Goal: Task Accomplishment & Management: Understand process/instructions

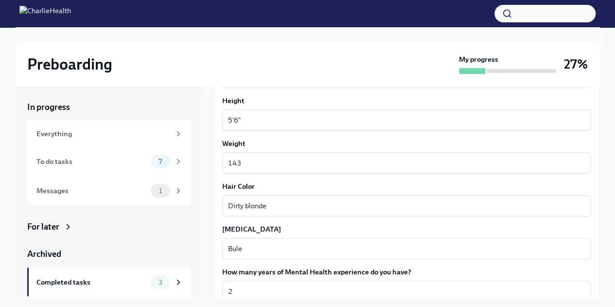
scroll to position [902, 0]
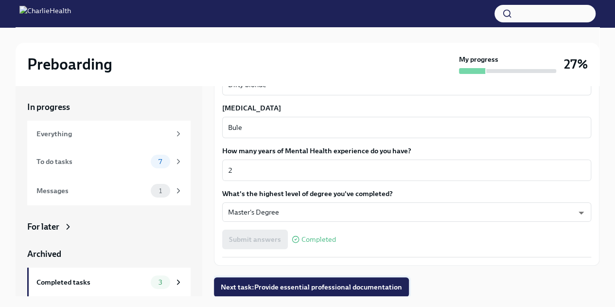
click at [353, 293] on button "Next task : Provide essential professional documentation" at bounding box center [311, 286] width 195 height 19
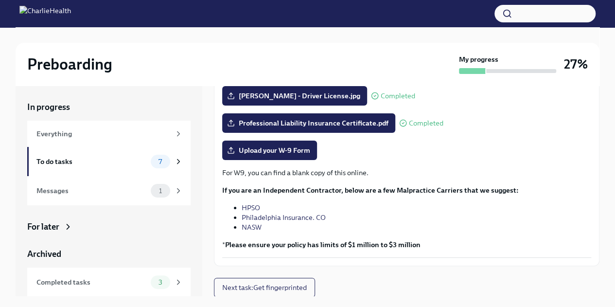
scroll to position [17, 0]
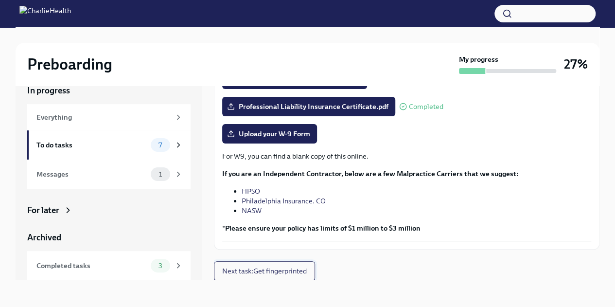
click at [286, 272] on span "Next task : Get fingerprinted" at bounding box center [264, 271] width 85 height 10
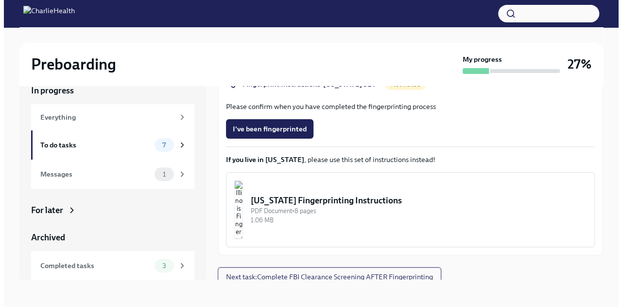
scroll to position [220, 0]
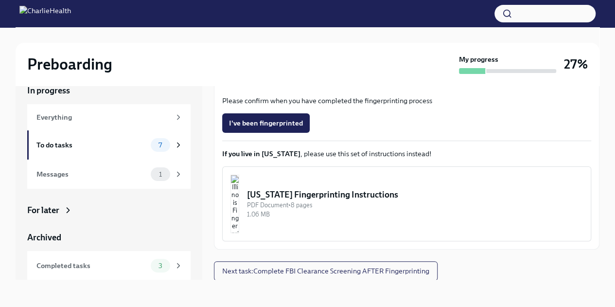
click at [239, 207] on img "button" at bounding box center [234, 204] width 9 height 58
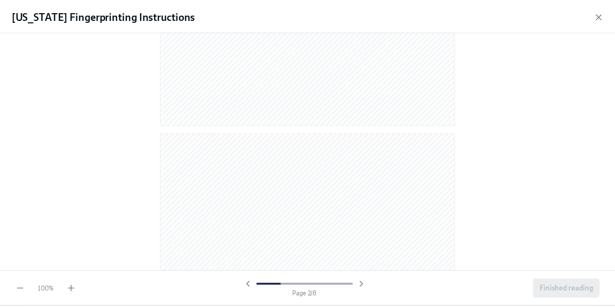
scroll to position [0, 0]
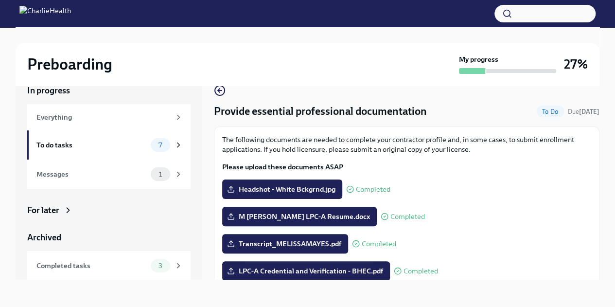
scroll to position [219, 0]
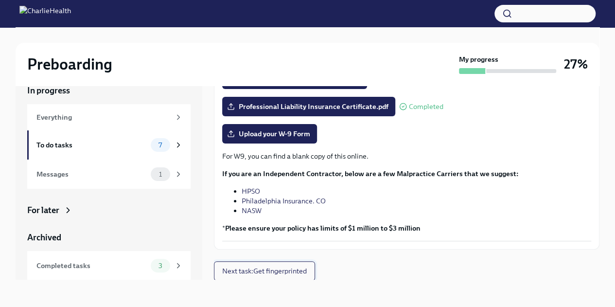
click at [304, 272] on span "Next task : Get fingerprinted" at bounding box center [264, 271] width 85 height 10
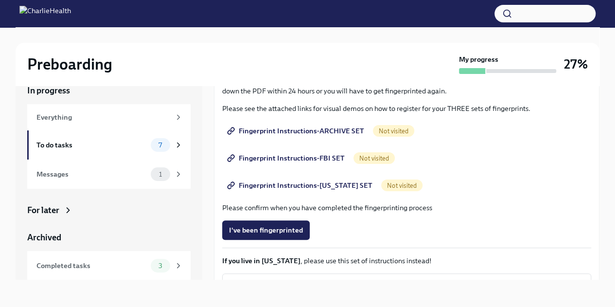
scroll to position [113, 0]
click at [275, 131] on span "Fingerprint Instructions-ARCHIVE SET" at bounding box center [296, 130] width 135 height 10
click at [275, 156] on span "Fingerprint Instructions-FBI SET" at bounding box center [287, 158] width 116 height 10
click at [339, 185] on span "Fingerprint Instructions-[US_STATE] SET" at bounding box center [300, 185] width 143 height 10
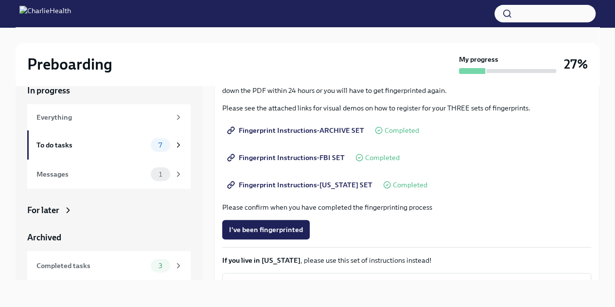
click at [332, 127] on span "Fingerprint Instructions-ARCHIVE SET" at bounding box center [296, 130] width 135 height 10
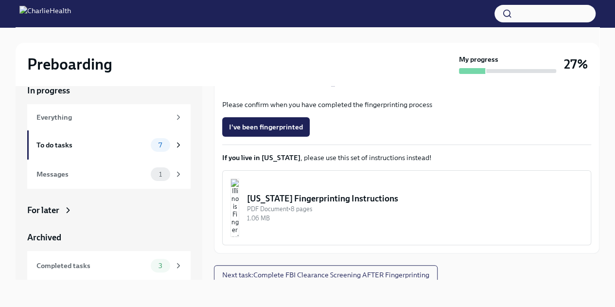
scroll to position [220, 0]
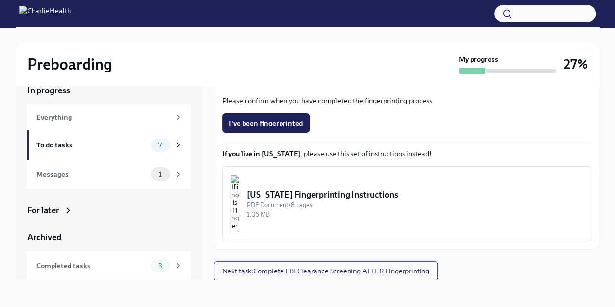
click at [334, 267] on span "Next task : Complete FBI Clearance Screening AFTER Fingerprinting" at bounding box center [325, 271] width 207 height 10
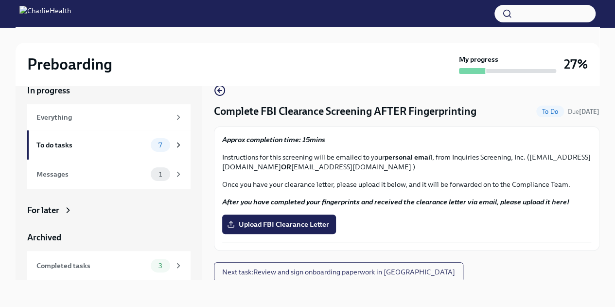
scroll to position [1, 0]
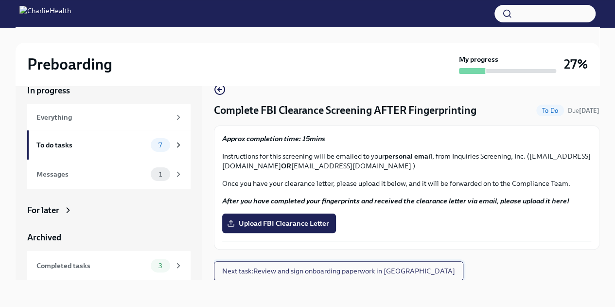
click at [336, 274] on span "Next task : Review and sign onboarding paperwork in [GEOGRAPHIC_DATA]" at bounding box center [338, 271] width 233 height 10
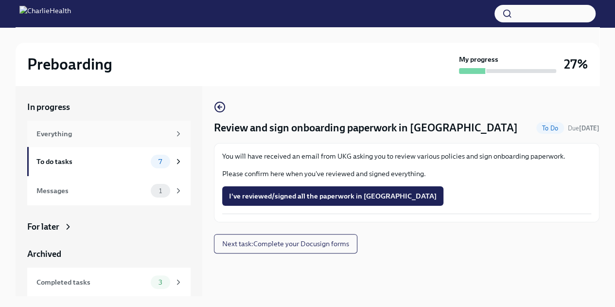
click at [84, 135] on div "Everything" at bounding box center [103, 133] width 134 height 11
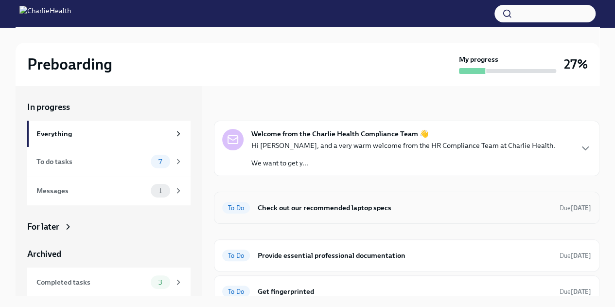
click at [403, 213] on div "To Do Check out our recommended laptop specs Due [DATE]" at bounding box center [406, 208] width 369 height 16
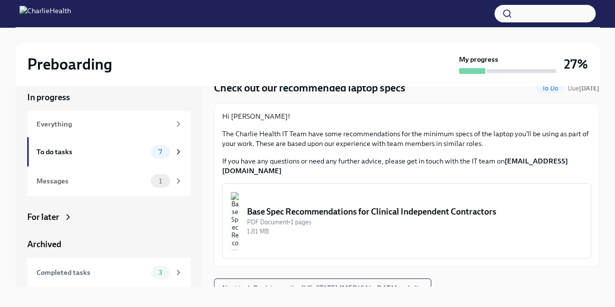
scroll to position [17, 0]
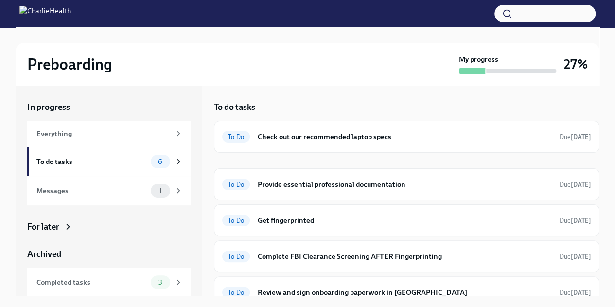
scroll to position [46, 0]
